Goal: Communication & Community: Share content

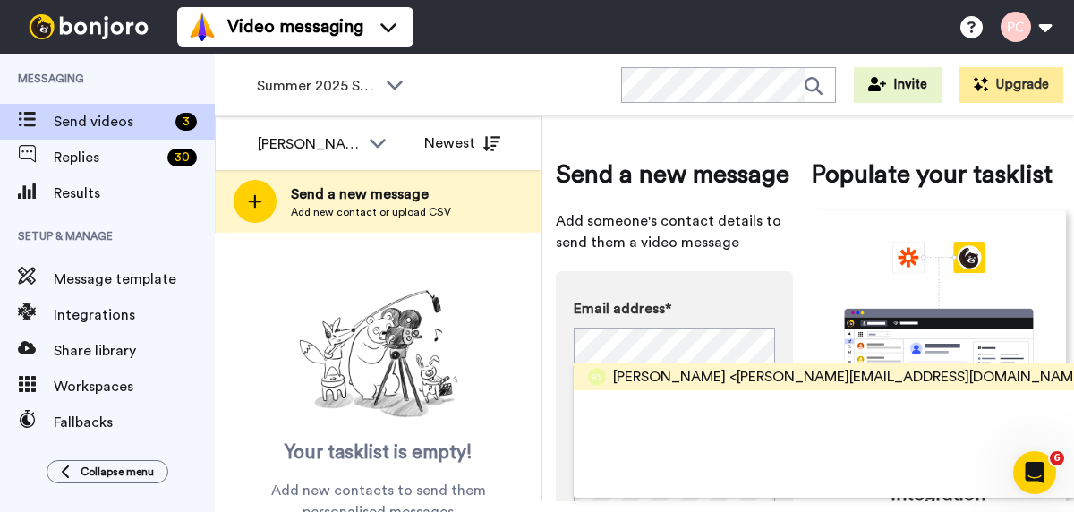
click at [730, 377] on span "<[PERSON_NAME][EMAIL_ADDRESS][DOMAIN_NAME]>" at bounding box center [911, 376] width 363 height 21
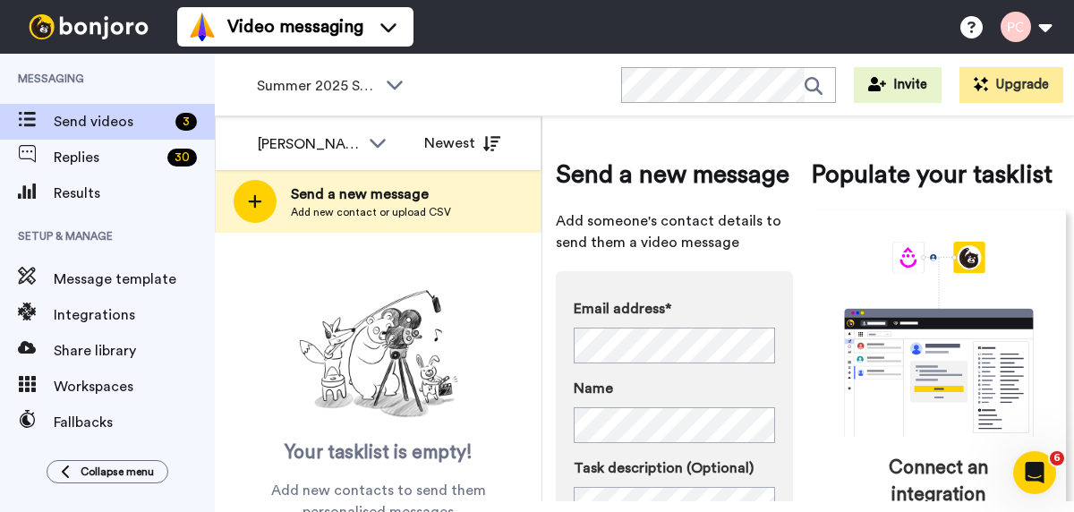
click at [486, 381] on div "Your tasklist is empty! Add new contacts to send them personalised messages" at bounding box center [378, 403] width 327 height 240
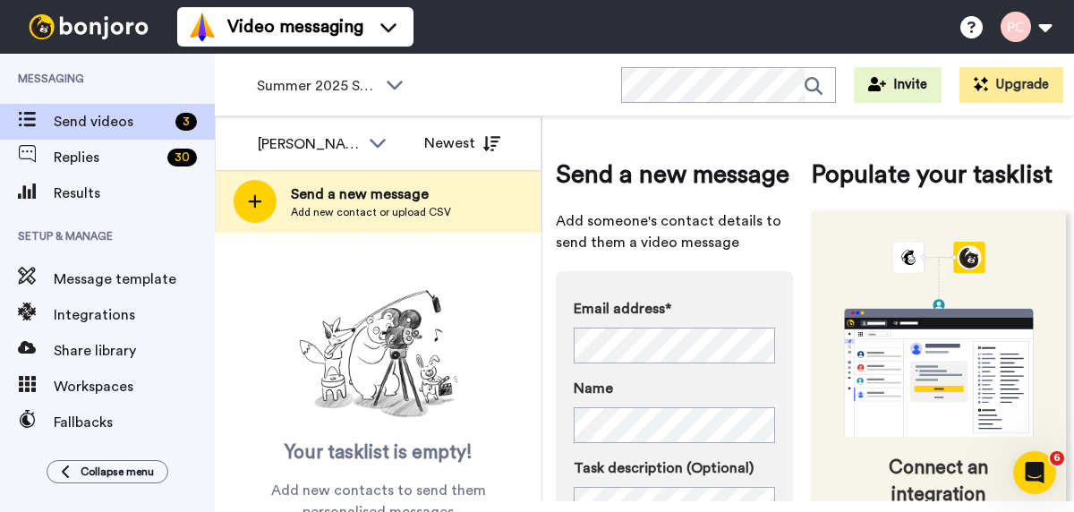
click at [814, 431] on icon "animation" at bounding box center [939, 339] width 269 height 195
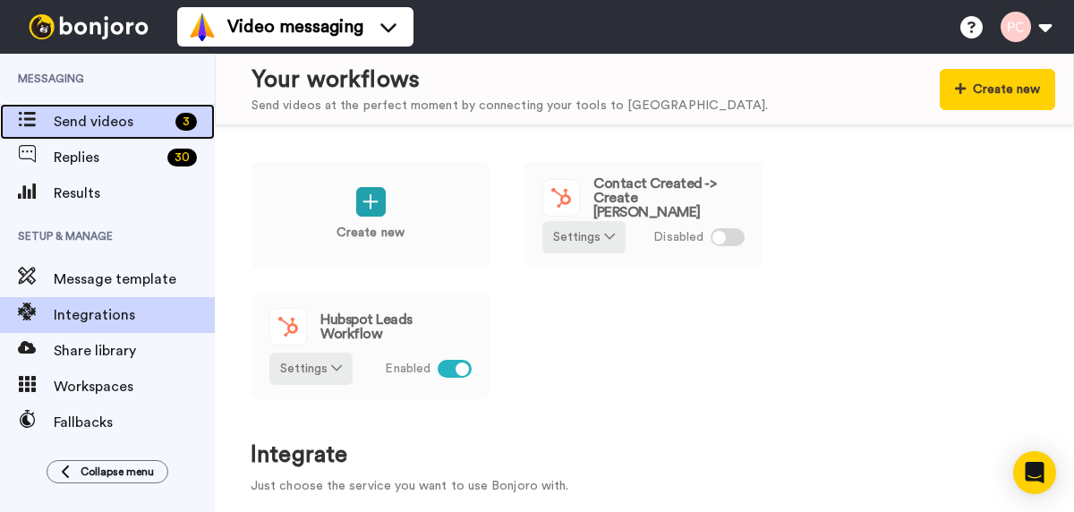
click at [90, 123] on span "Send videos" at bounding box center [111, 121] width 115 height 21
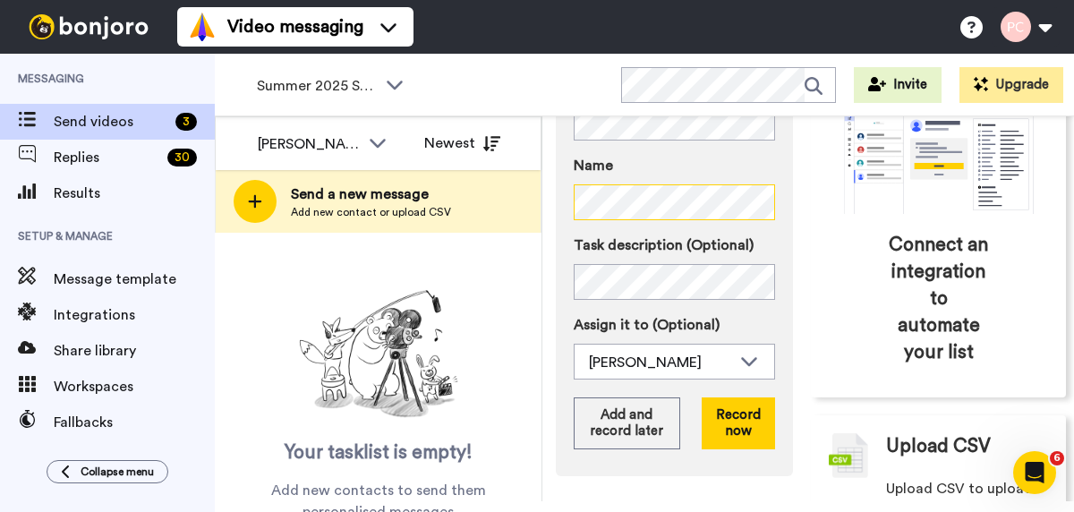
scroll to position [231, 0]
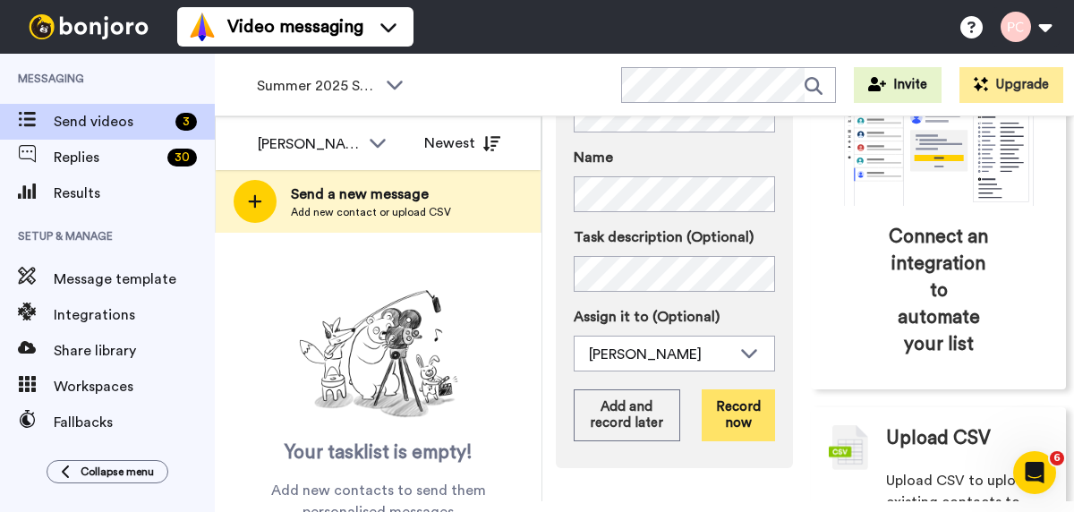
click at [733, 422] on button "Record now" at bounding box center [738, 415] width 73 height 52
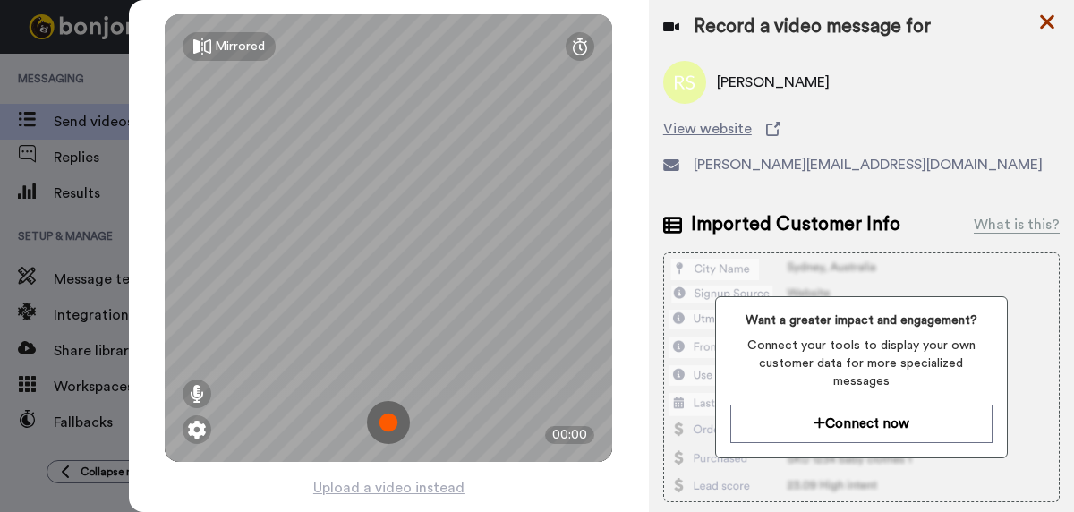
click at [1050, 27] on icon at bounding box center [1048, 22] width 18 height 22
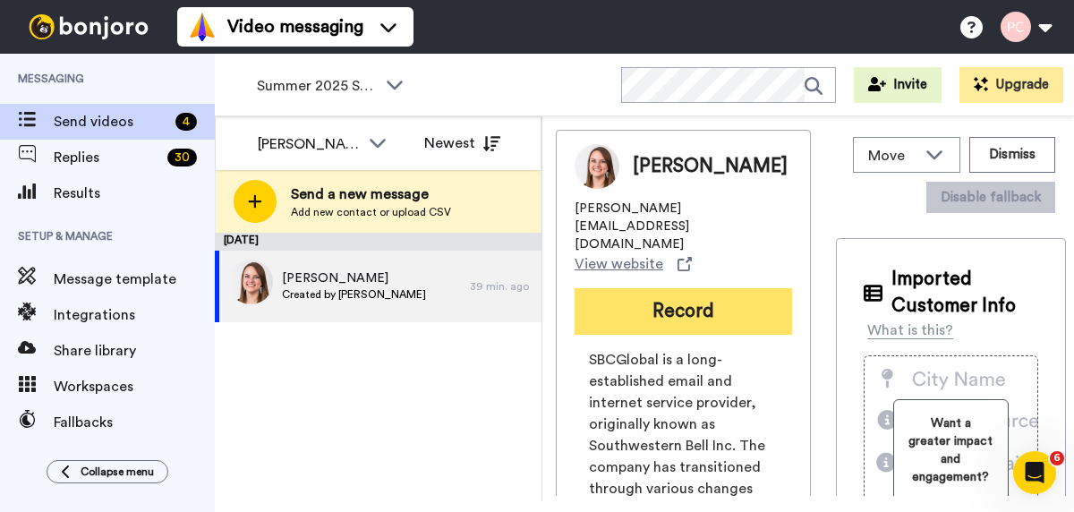
click at [618, 288] on button "Record" at bounding box center [684, 311] width 218 height 47
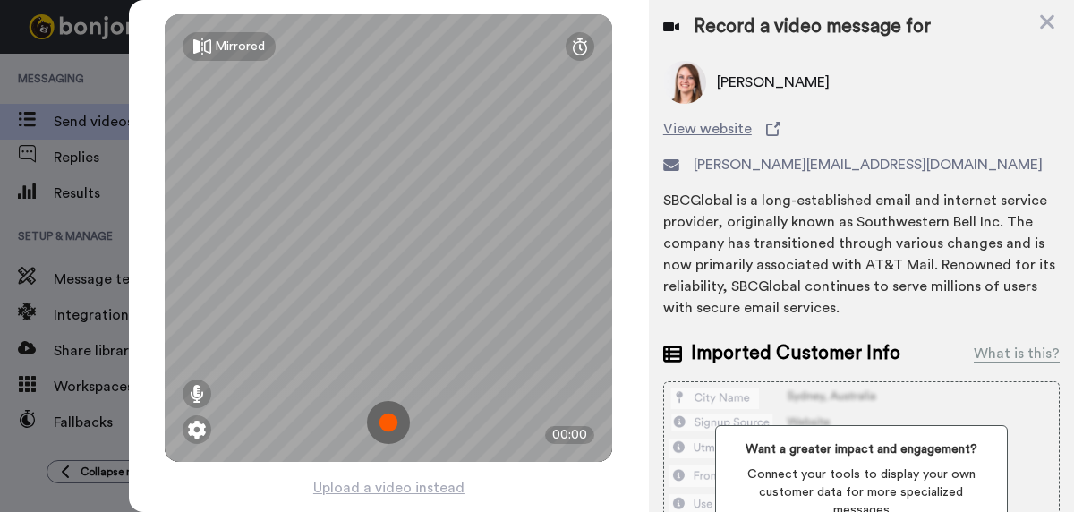
click at [387, 428] on img at bounding box center [388, 422] width 43 height 43
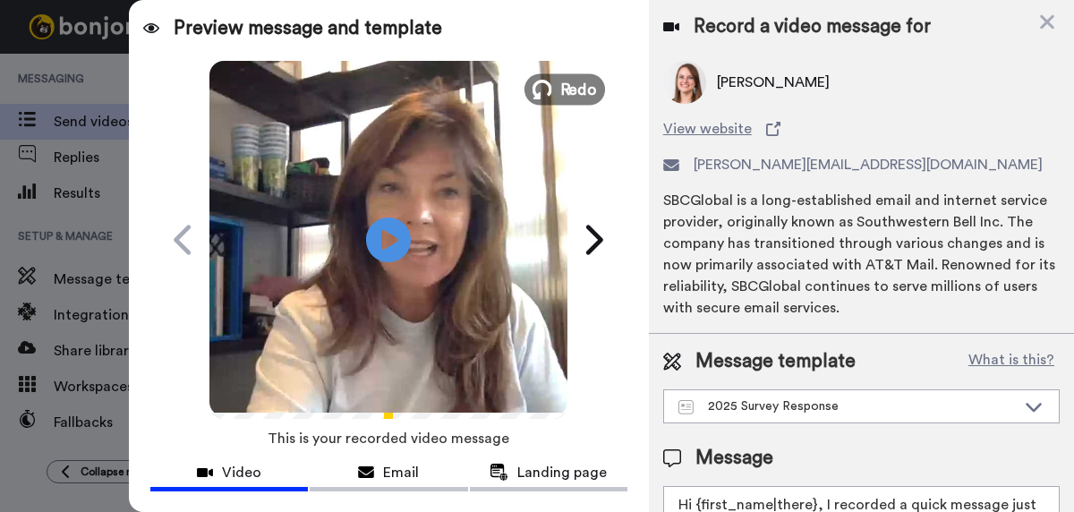
click at [582, 94] on span "Redo" at bounding box center [579, 88] width 38 height 23
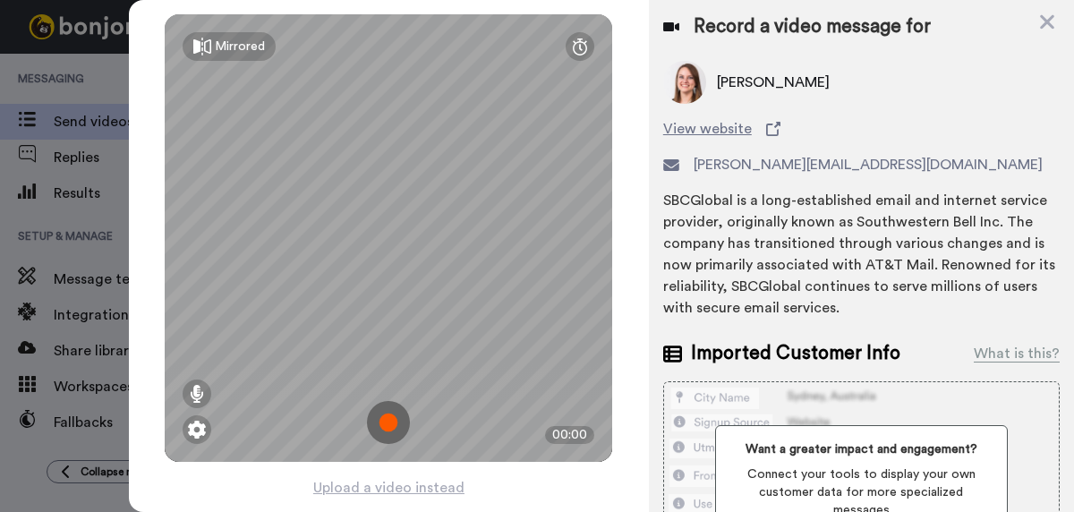
click at [391, 418] on img at bounding box center [388, 422] width 43 height 43
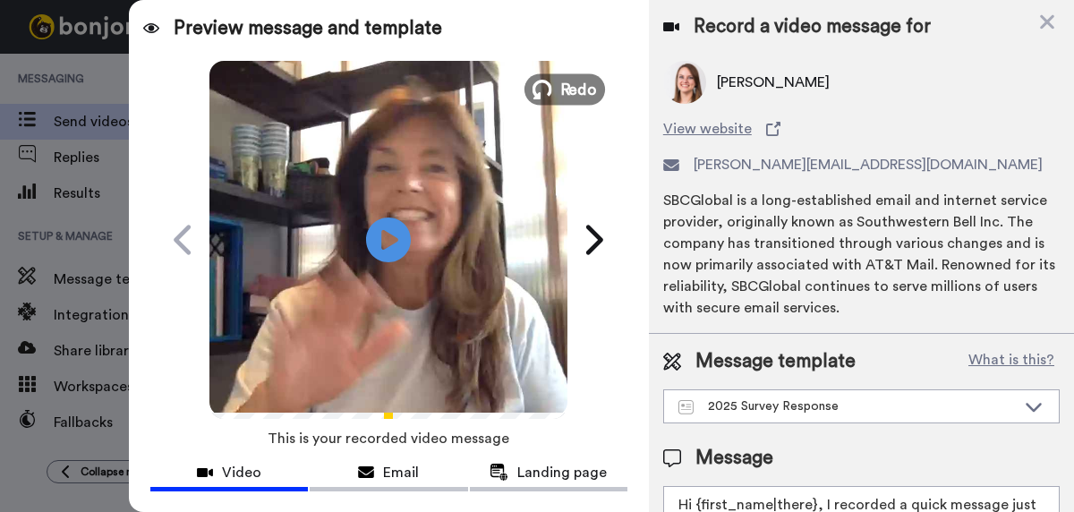
click at [575, 93] on span "Redo" at bounding box center [579, 88] width 38 height 23
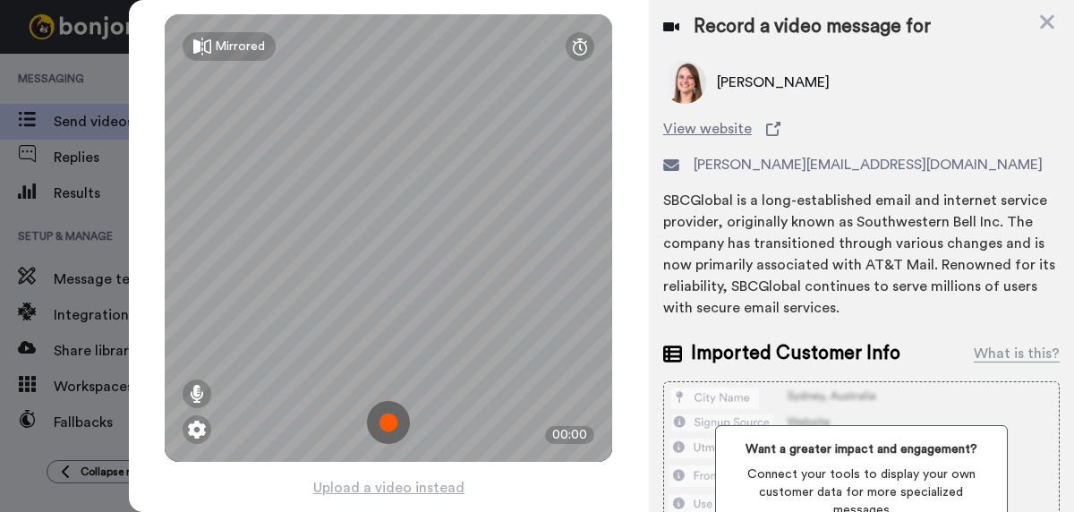
click at [389, 421] on img at bounding box center [388, 422] width 43 height 43
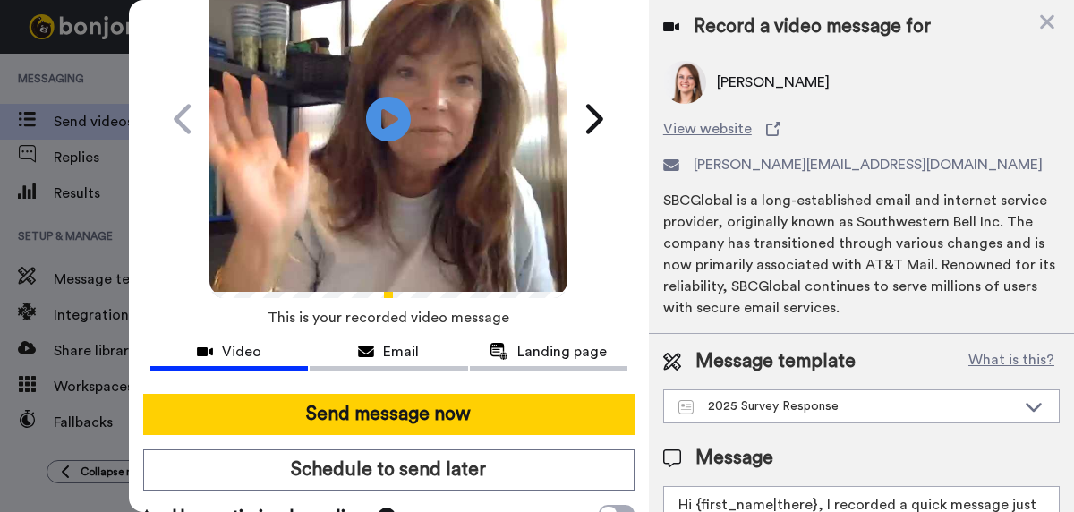
scroll to position [122, 0]
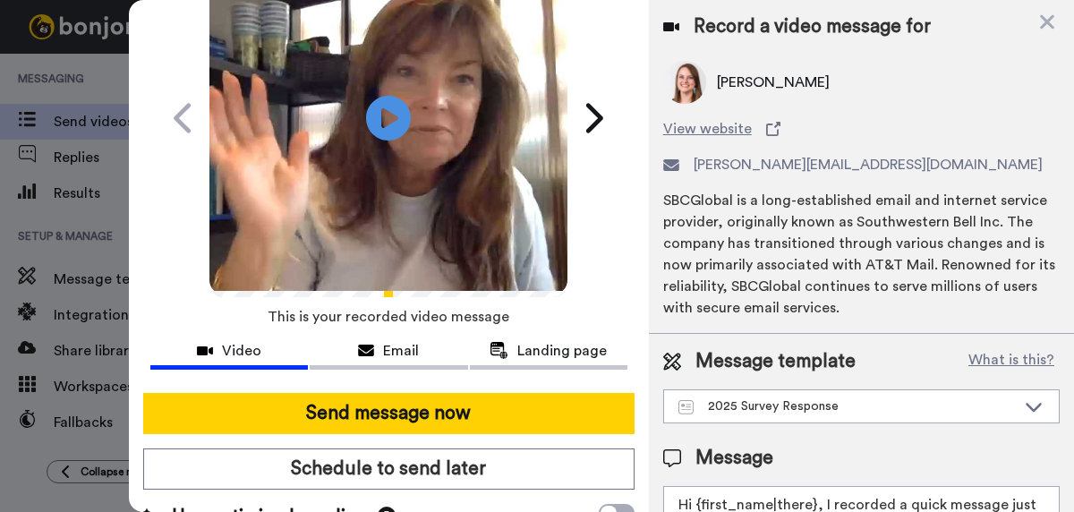
click at [389, 421] on button "Send message now" at bounding box center [388, 413] width 491 height 41
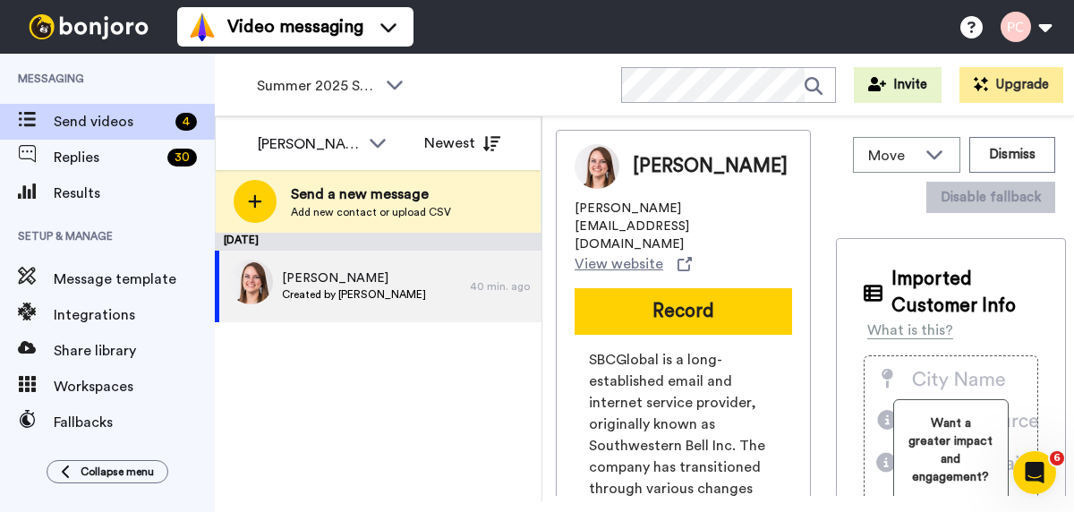
scroll to position [0, 0]
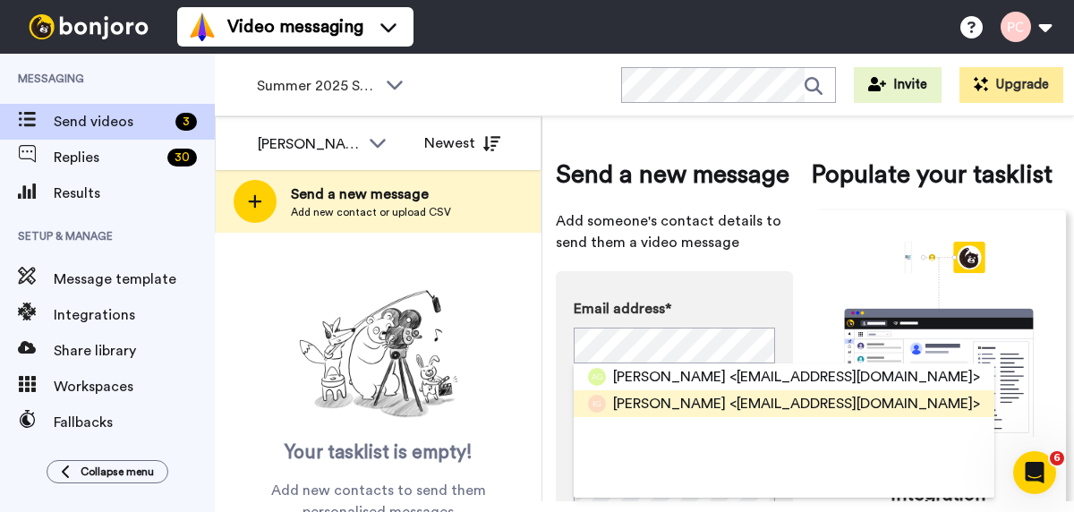
click at [691, 403] on span "Ileya Grosman" at bounding box center [669, 403] width 113 height 21
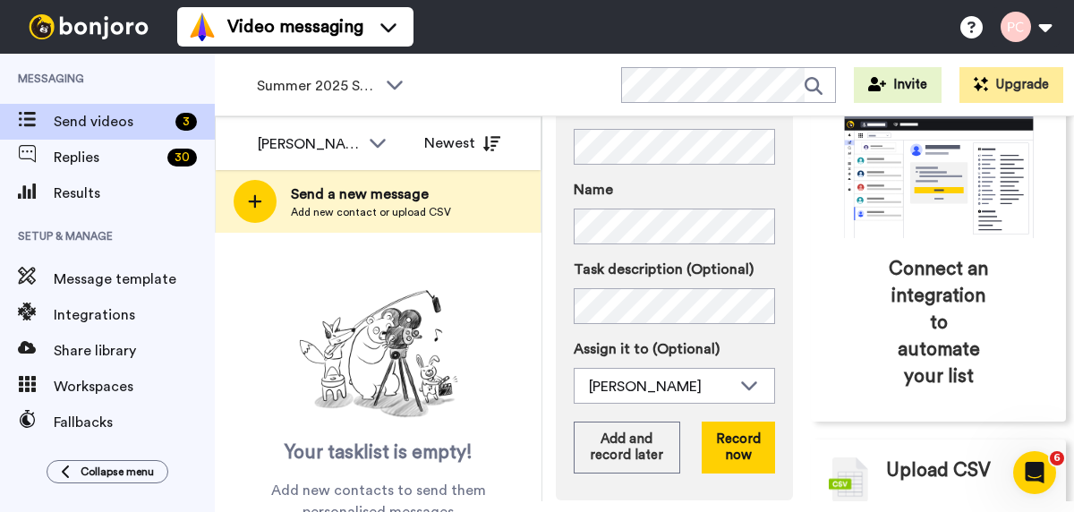
scroll to position [203, 0]
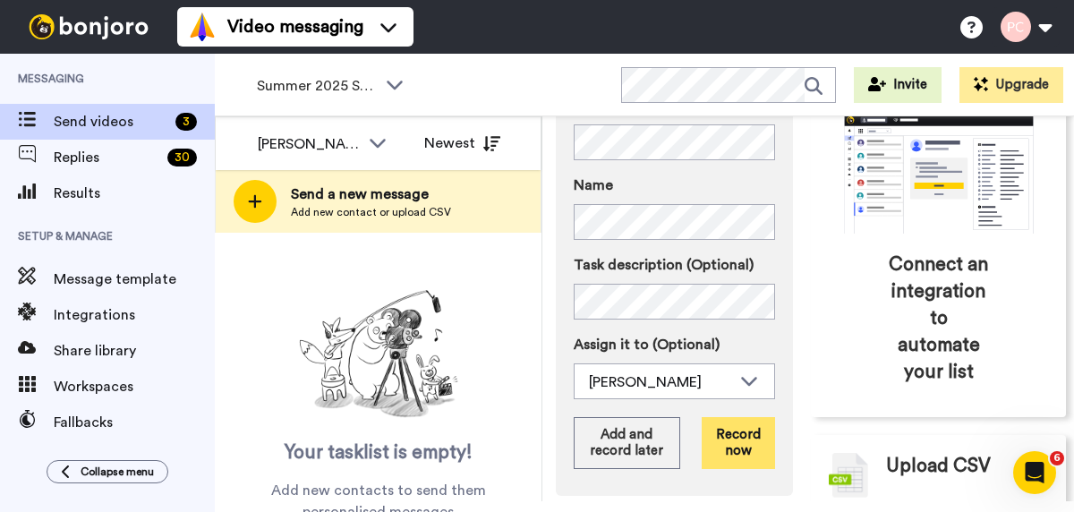
click at [731, 440] on button "Record now" at bounding box center [738, 443] width 73 height 52
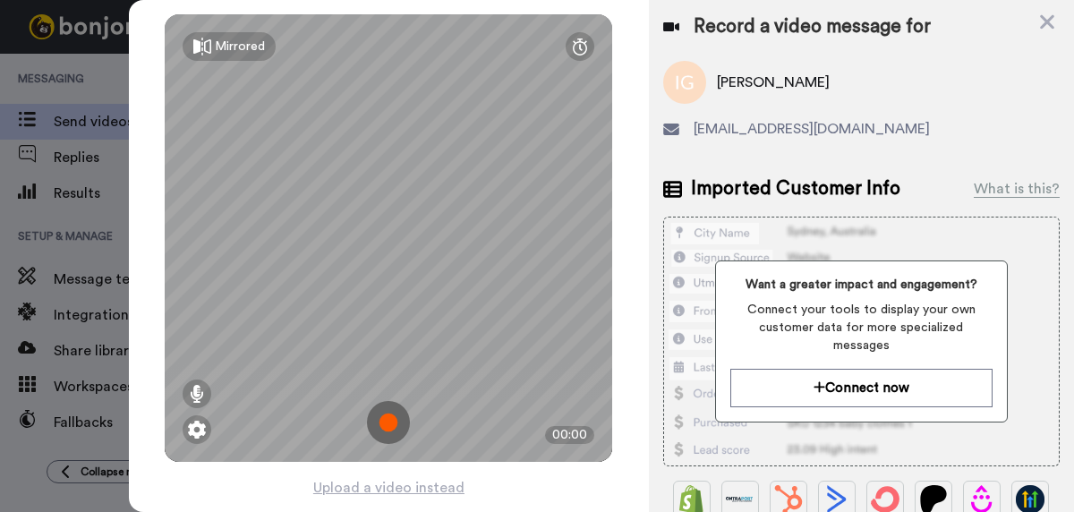
click at [391, 425] on img at bounding box center [388, 422] width 43 height 43
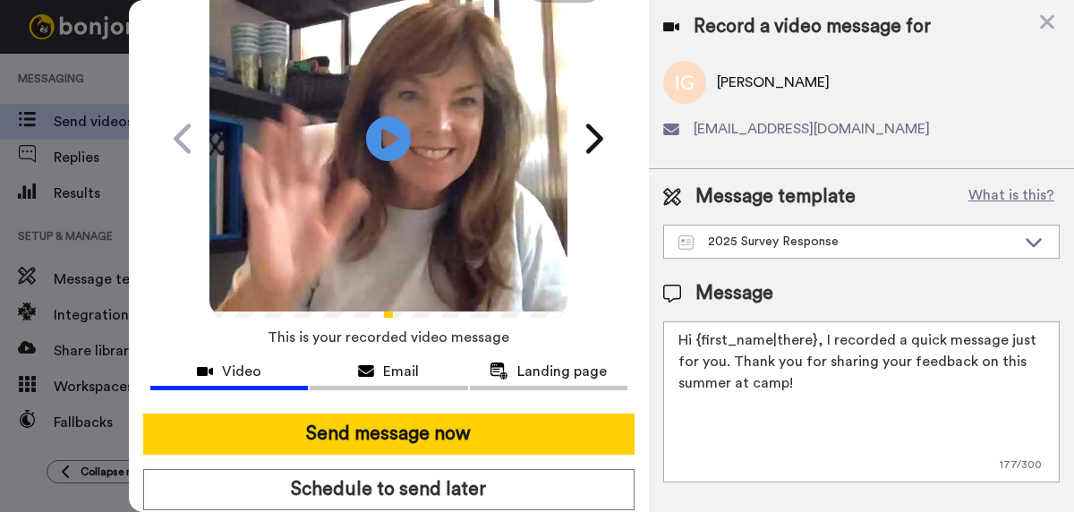
scroll to position [102, 0]
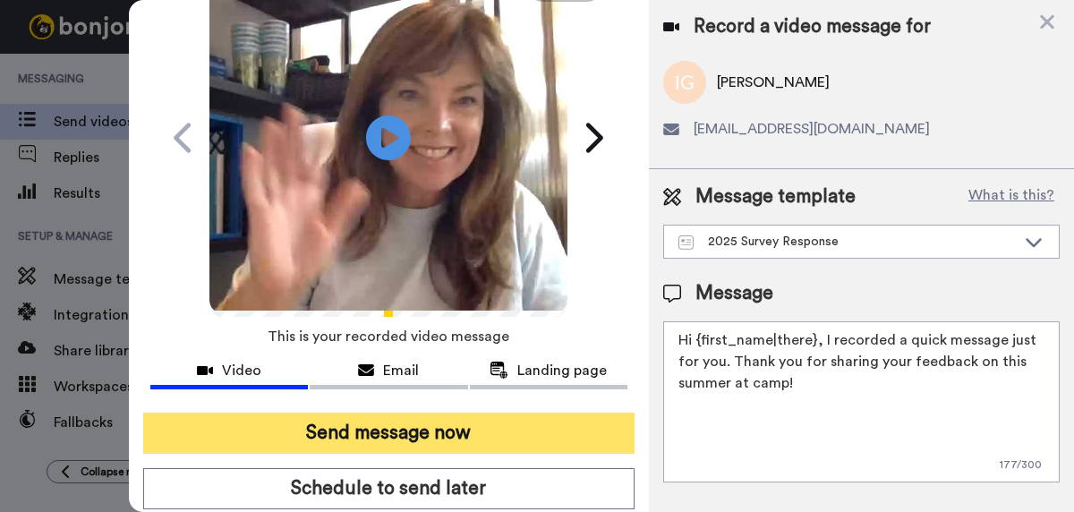
click at [390, 432] on button "Send message now" at bounding box center [388, 433] width 491 height 41
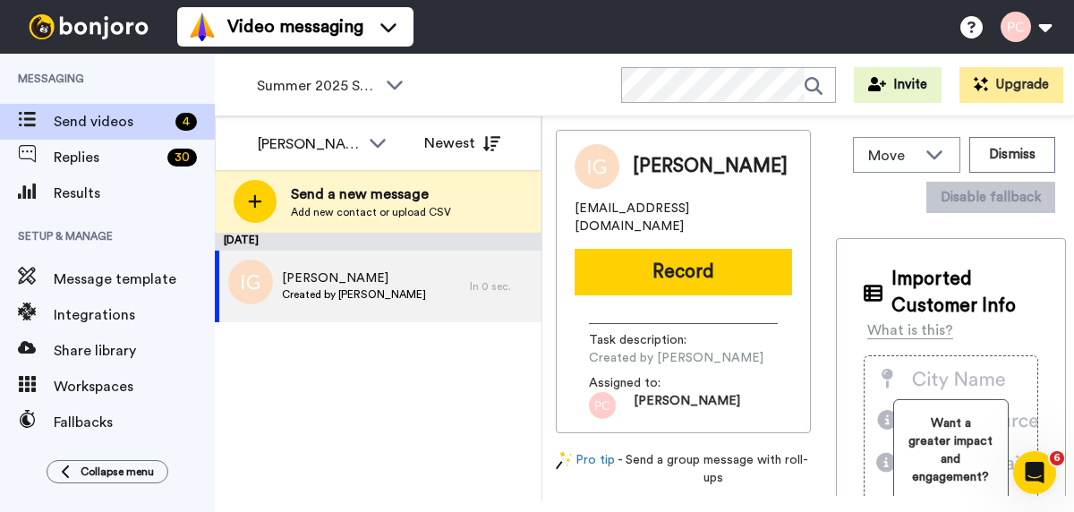
scroll to position [0, 0]
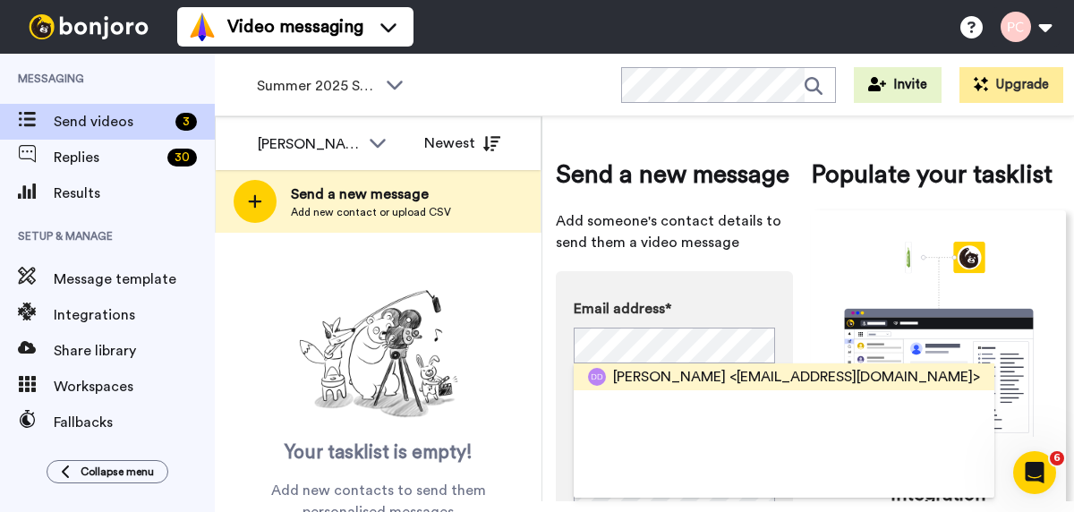
click at [738, 377] on span "<[EMAIL_ADDRESS][DOMAIN_NAME]>" at bounding box center [855, 376] width 251 height 21
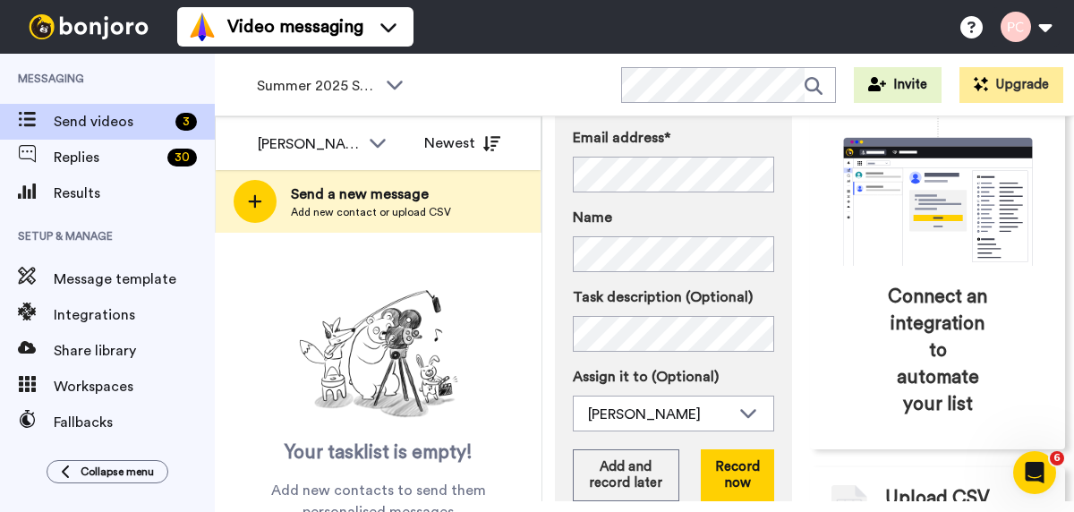
scroll to position [178, 0]
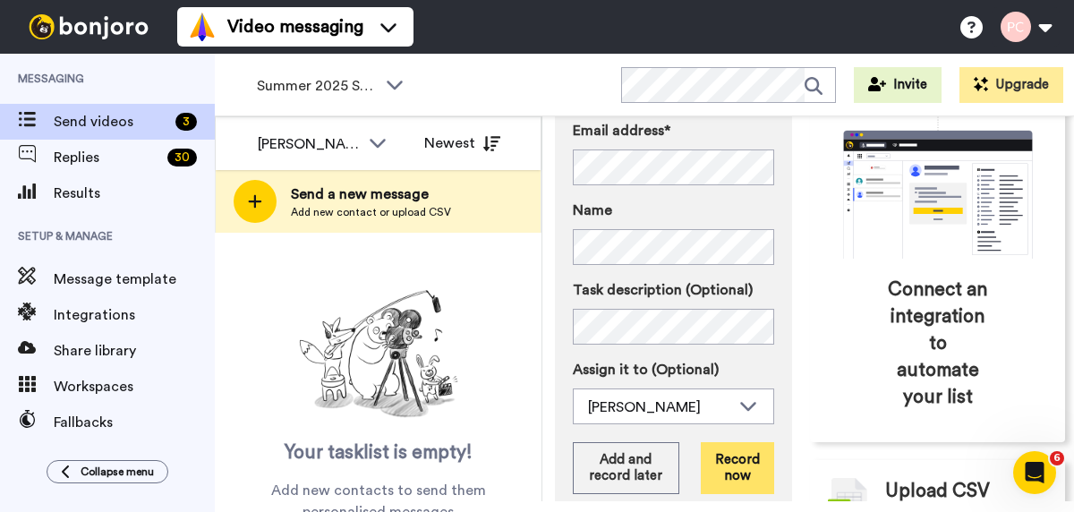
click at [751, 460] on button "Record now" at bounding box center [737, 468] width 73 height 52
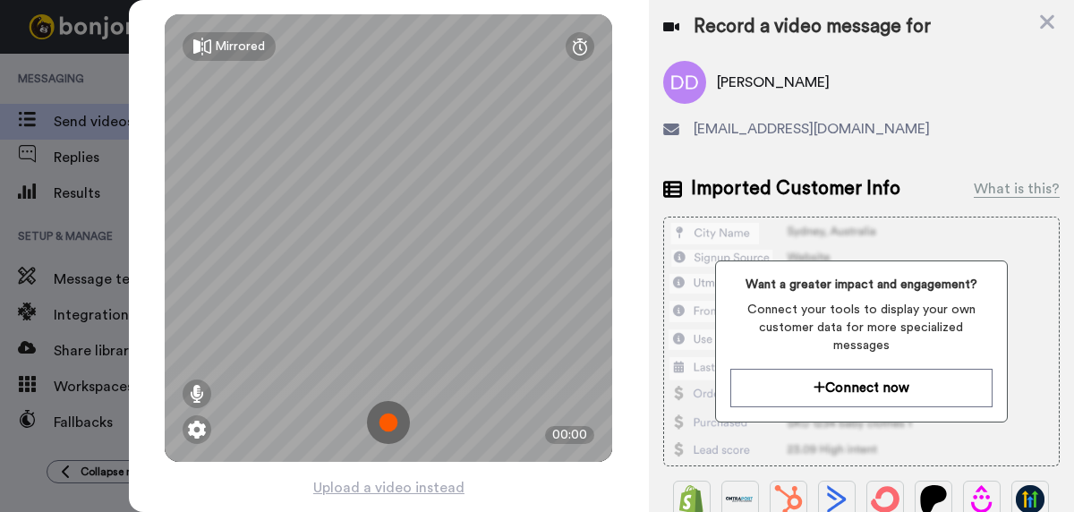
click at [390, 425] on img at bounding box center [388, 422] width 43 height 43
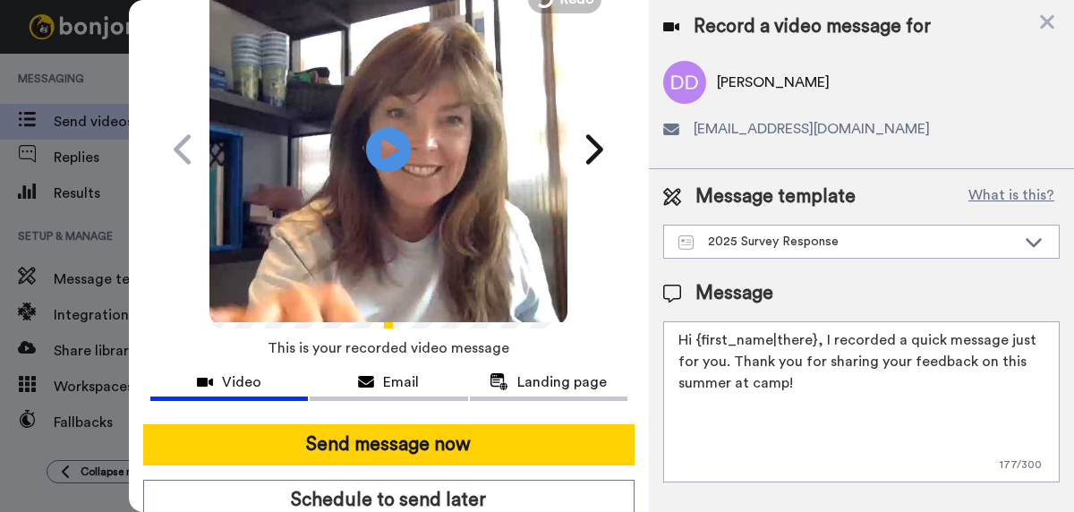
scroll to position [102, 0]
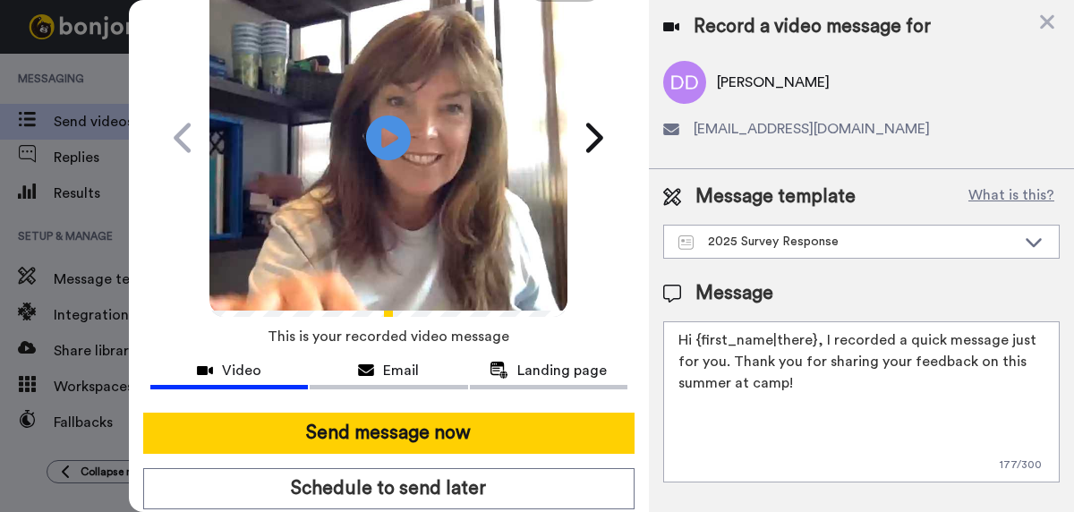
click at [390, 425] on button "Send message now" at bounding box center [388, 433] width 491 height 41
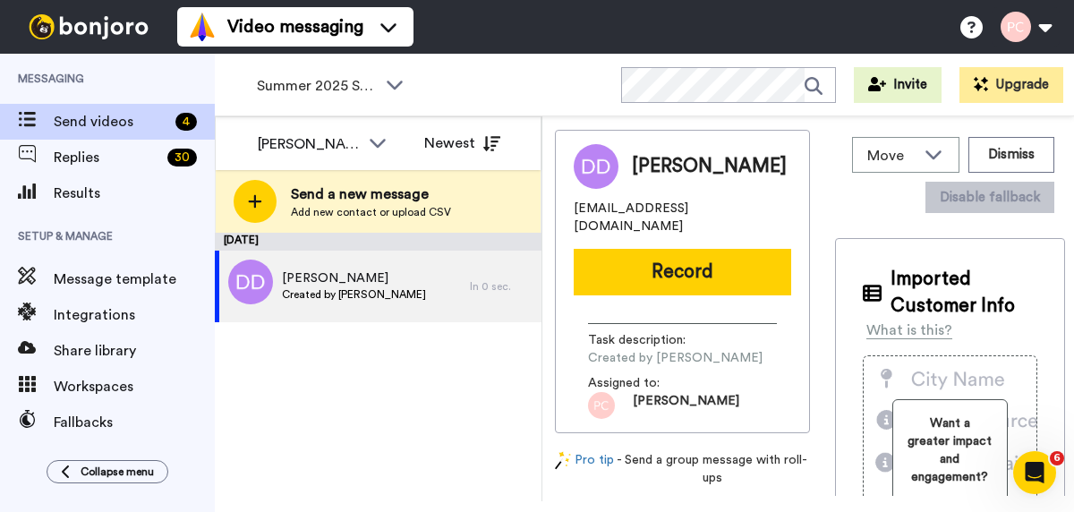
scroll to position [0, 0]
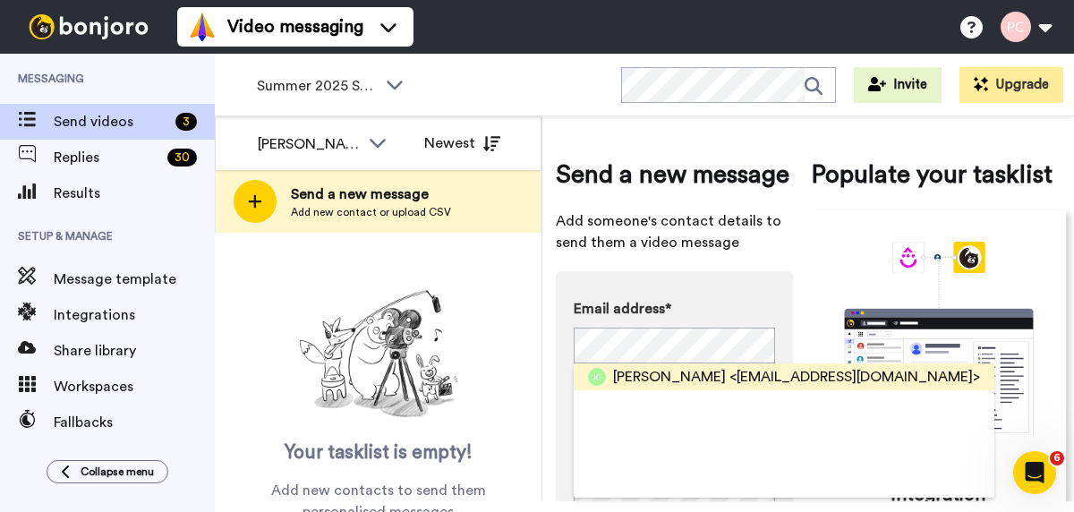
click at [672, 375] on span "[PERSON_NAME]" at bounding box center [669, 376] width 113 height 21
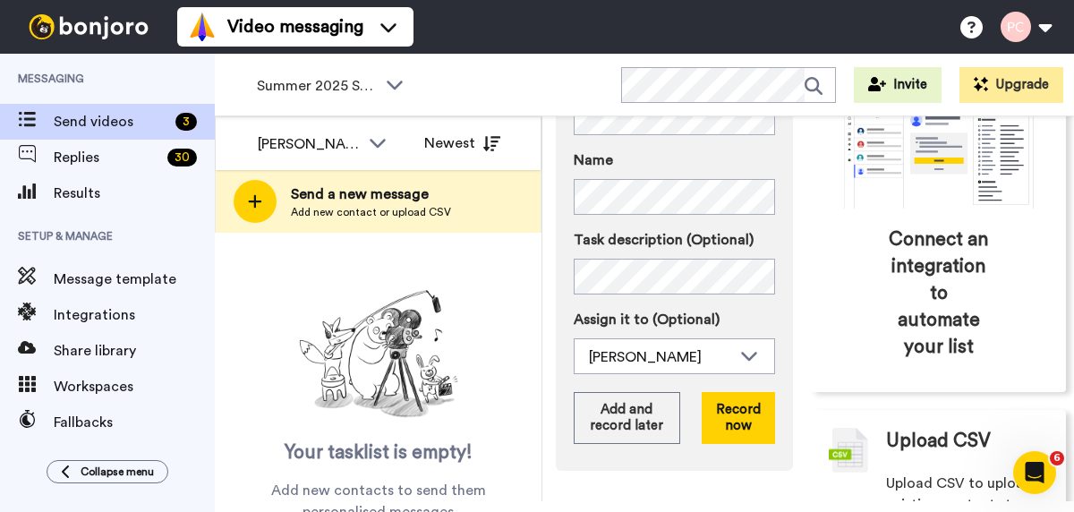
scroll to position [236, 0]
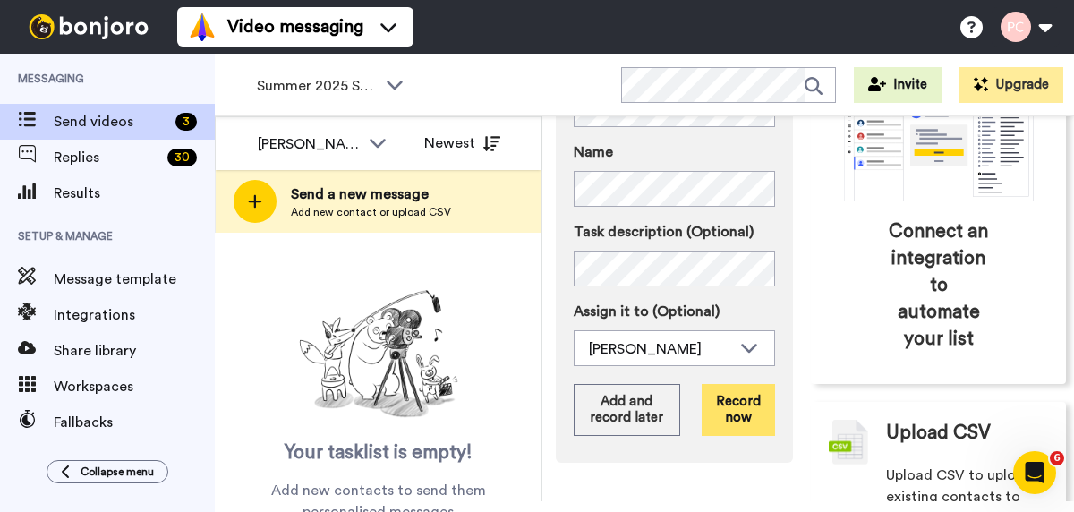
click at [735, 409] on button "Record now" at bounding box center [738, 410] width 73 height 52
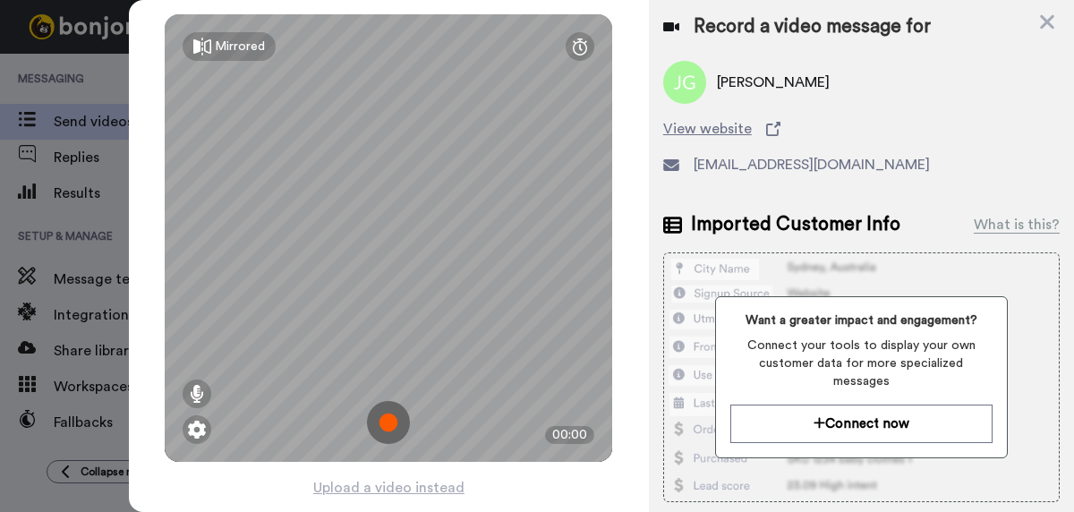
click at [397, 424] on img at bounding box center [388, 422] width 43 height 43
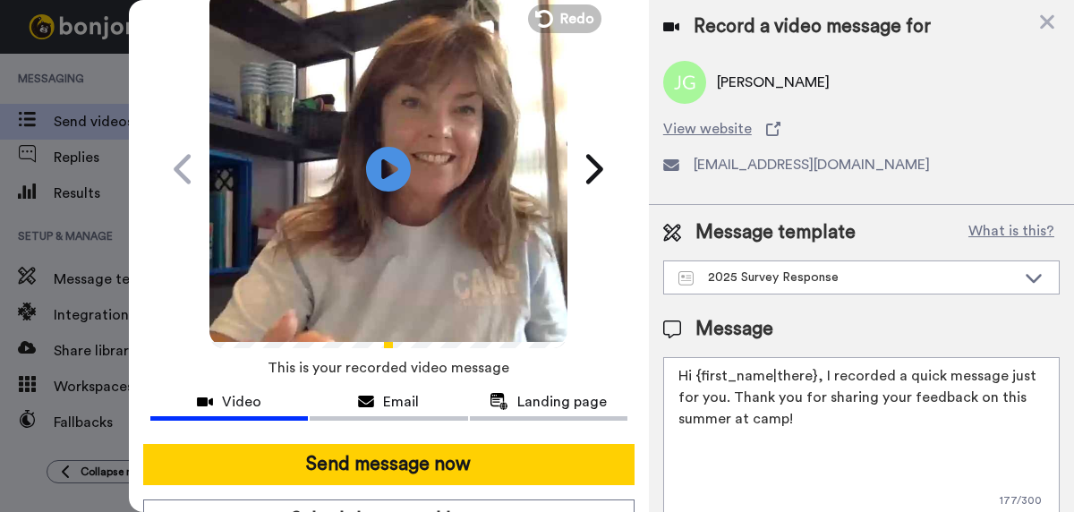
scroll to position [81, 0]
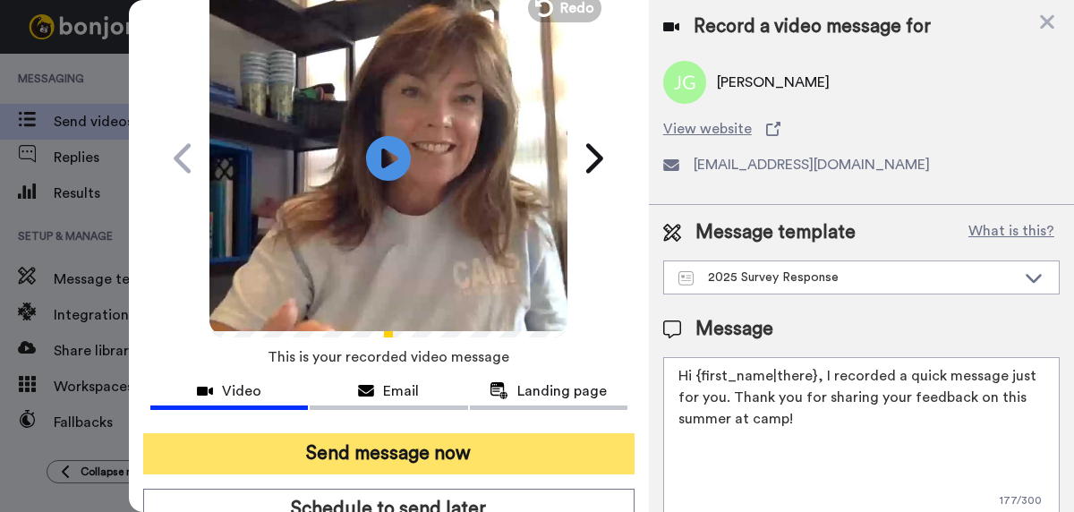
click at [386, 452] on button "Send message now" at bounding box center [388, 453] width 491 height 41
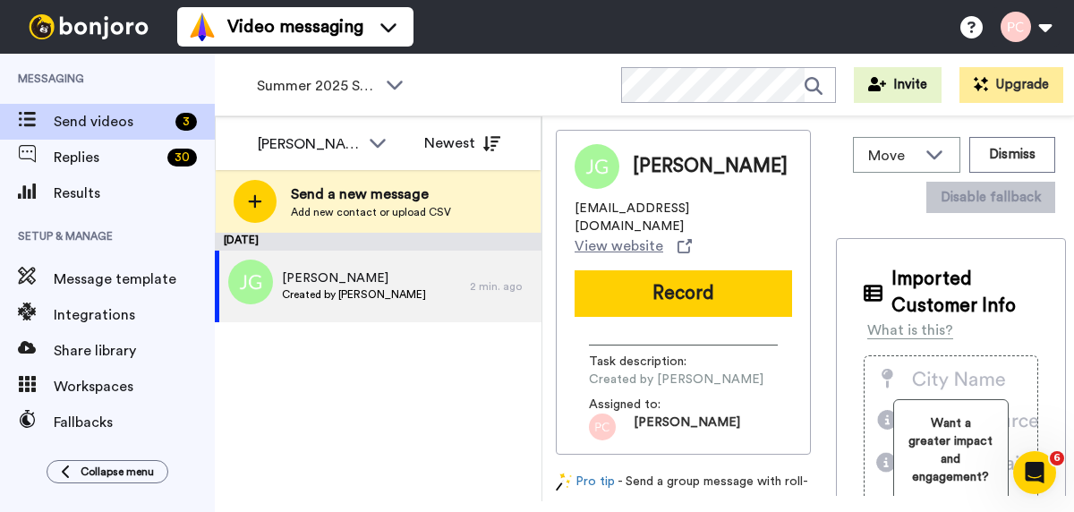
scroll to position [0, 0]
